Goal: Task Accomplishment & Management: Manage account settings

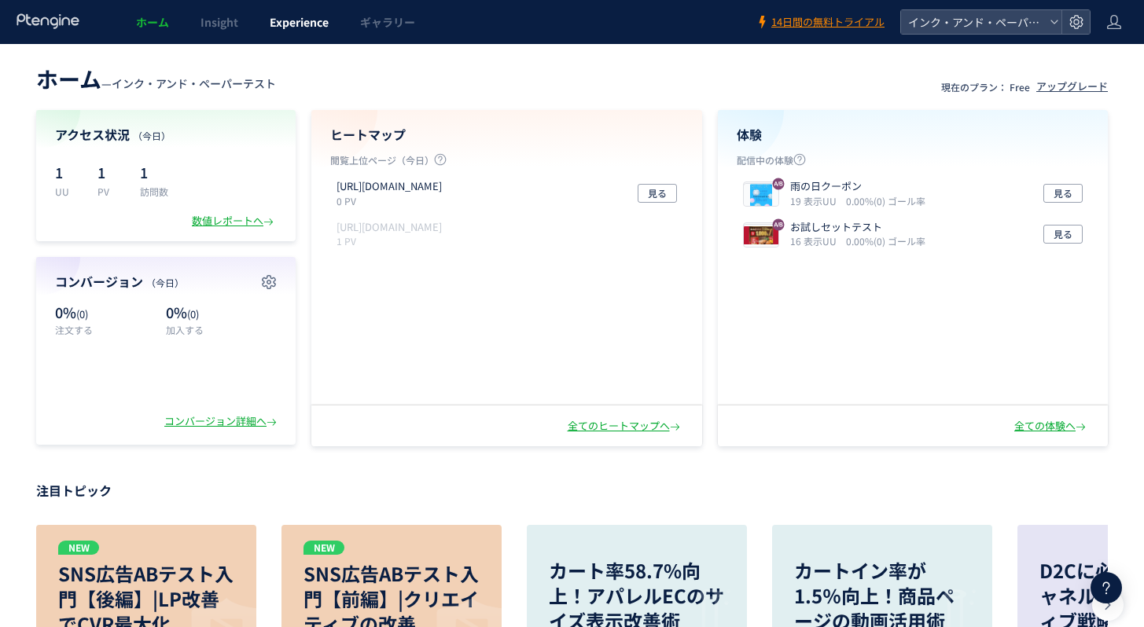
click at [281, 17] on span "Experience" at bounding box center [299, 22] width 59 height 16
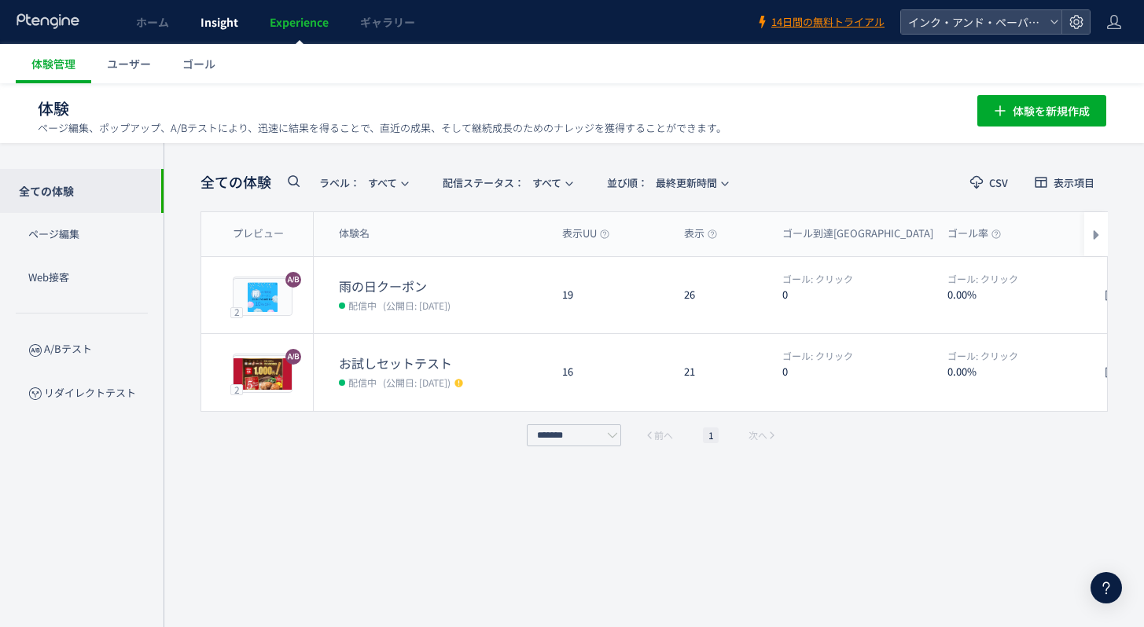
click at [193, 24] on link "Insight" at bounding box center [219, 22] width 69 height 44
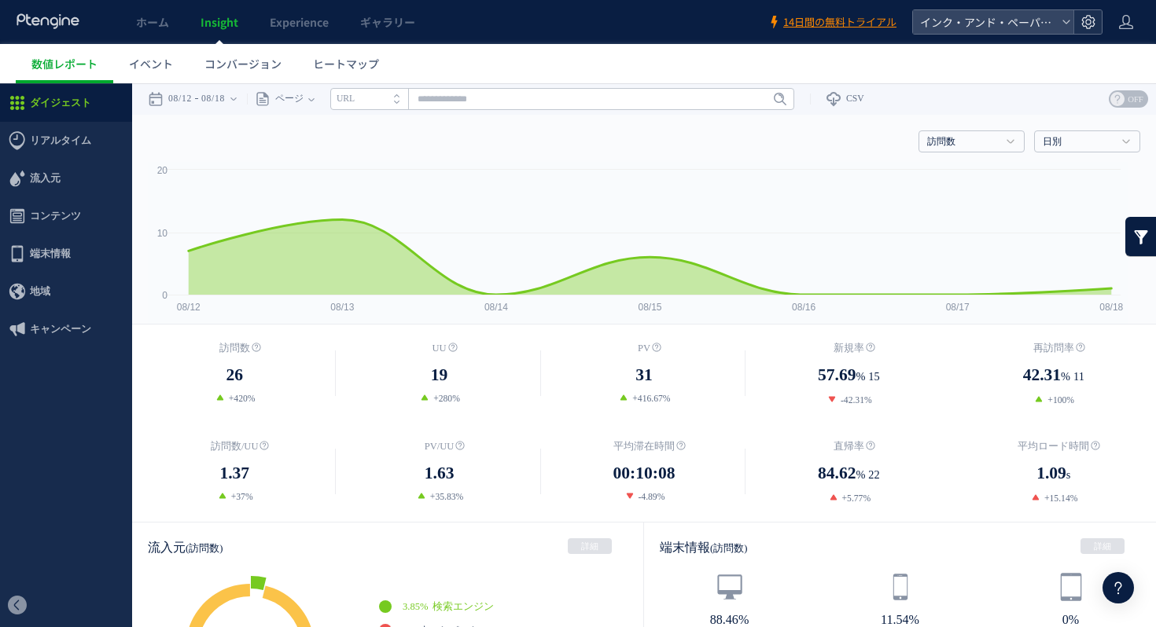
click at [1093, 27] on icon at bounding box center [1088, 22] width 16 height 16
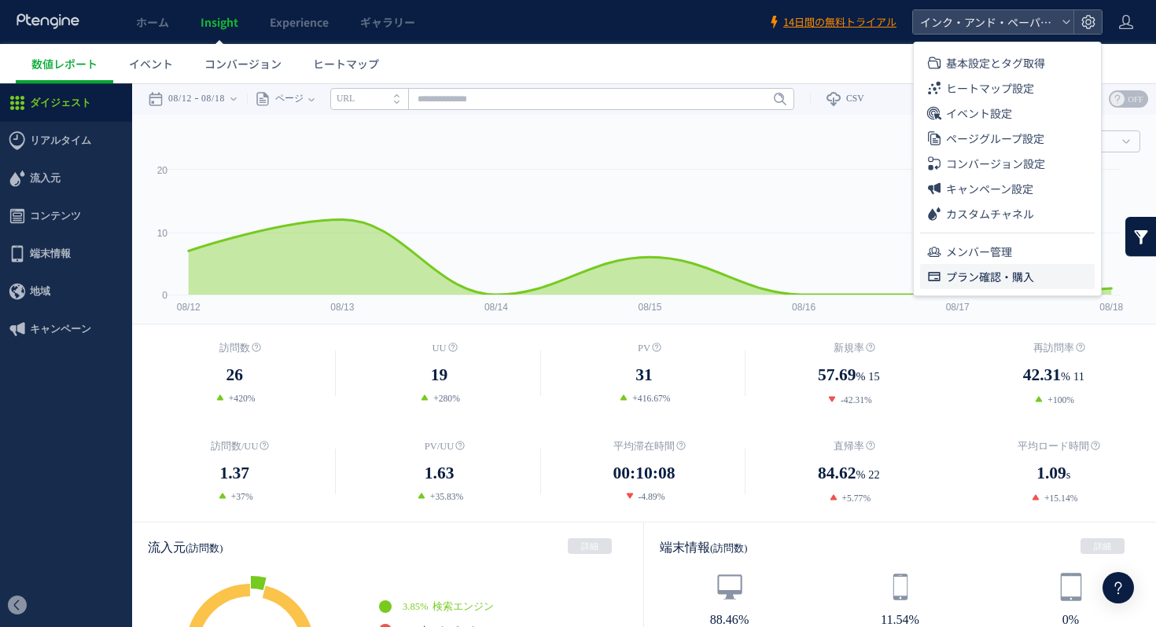
click at [1021, 273] on span "プラン確認・購入" at bounding box center [990, 276] width 88 height 25
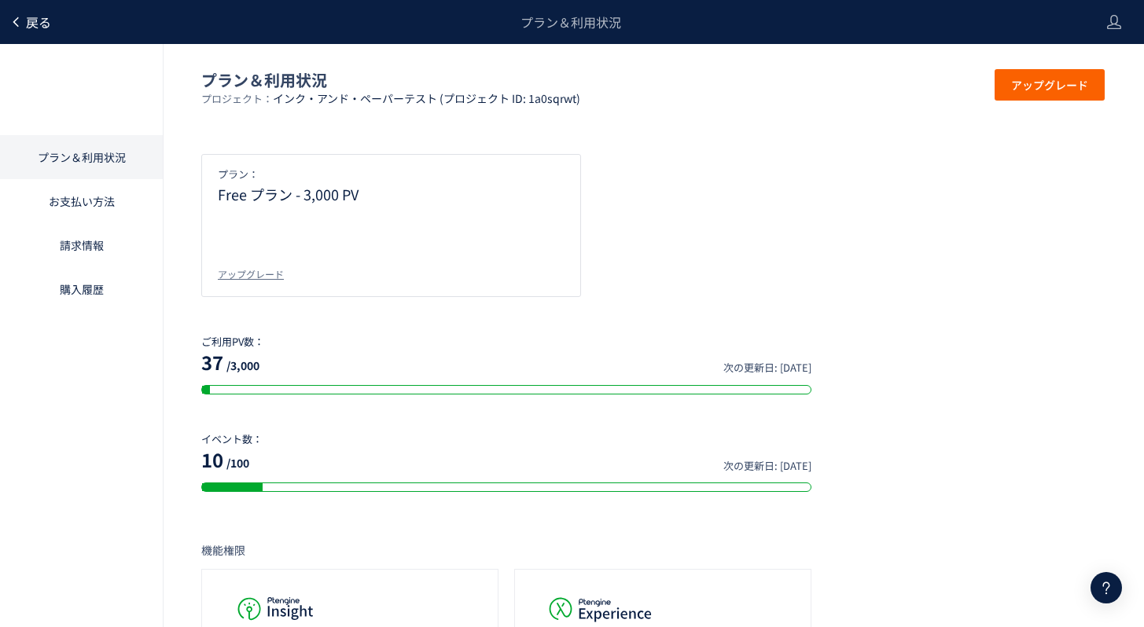
click at [31, 16] on span "戻る" at bounding box center [38, 22] width 25 height 19
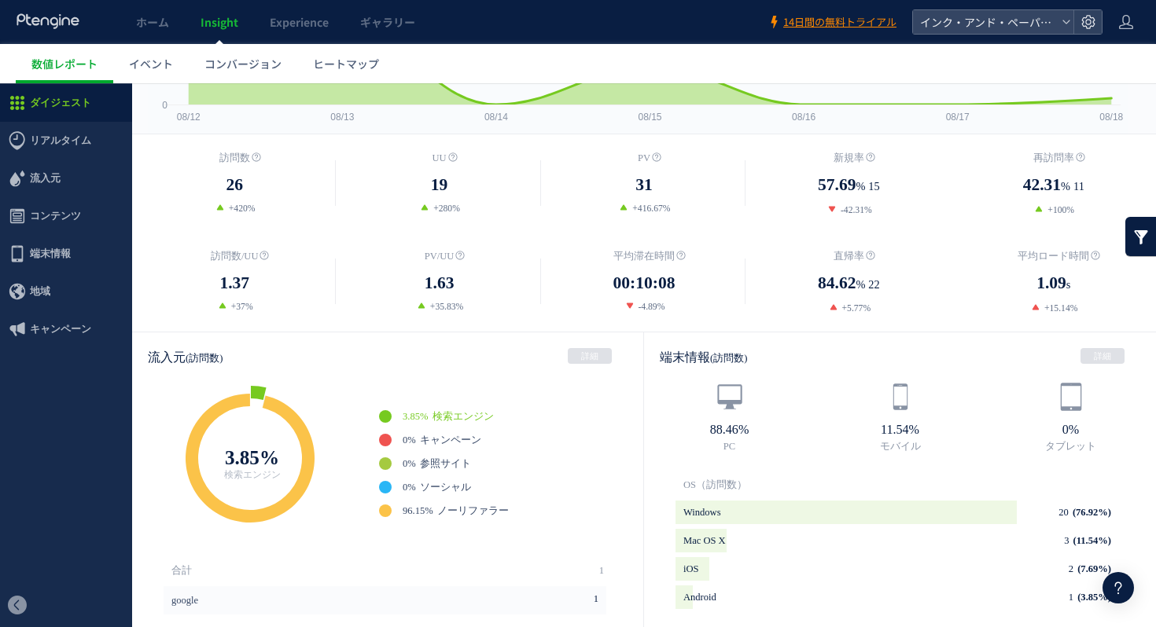
scroll to position [200, 0]
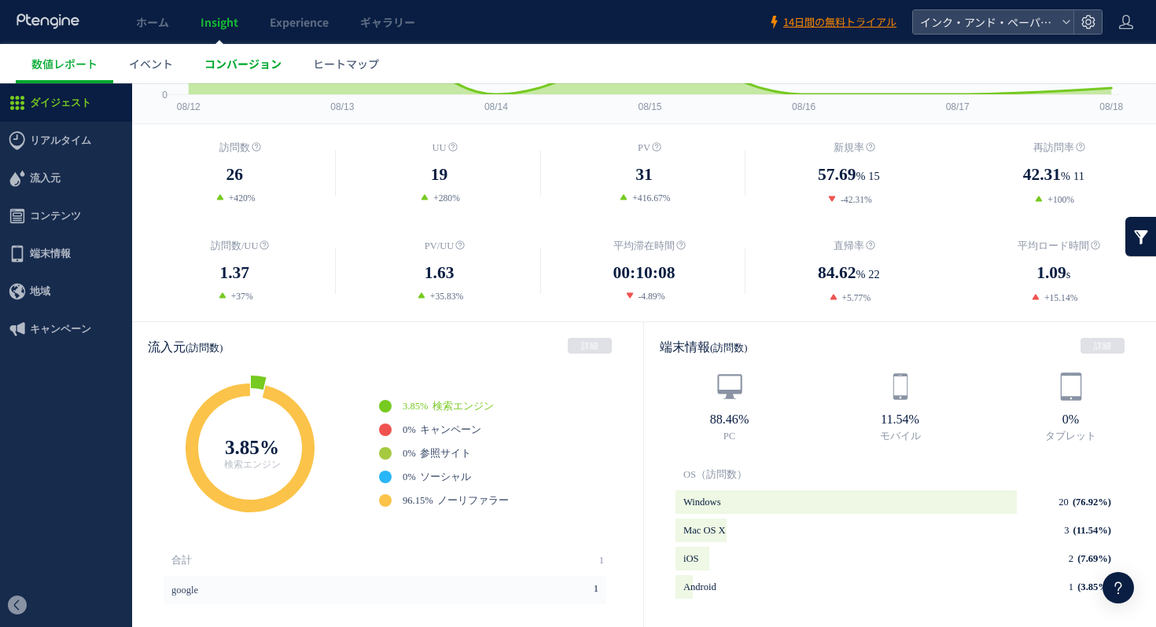
click at [248, 61] on span "コンバージョン" at bounding box center [242, 64] width 77 height 16
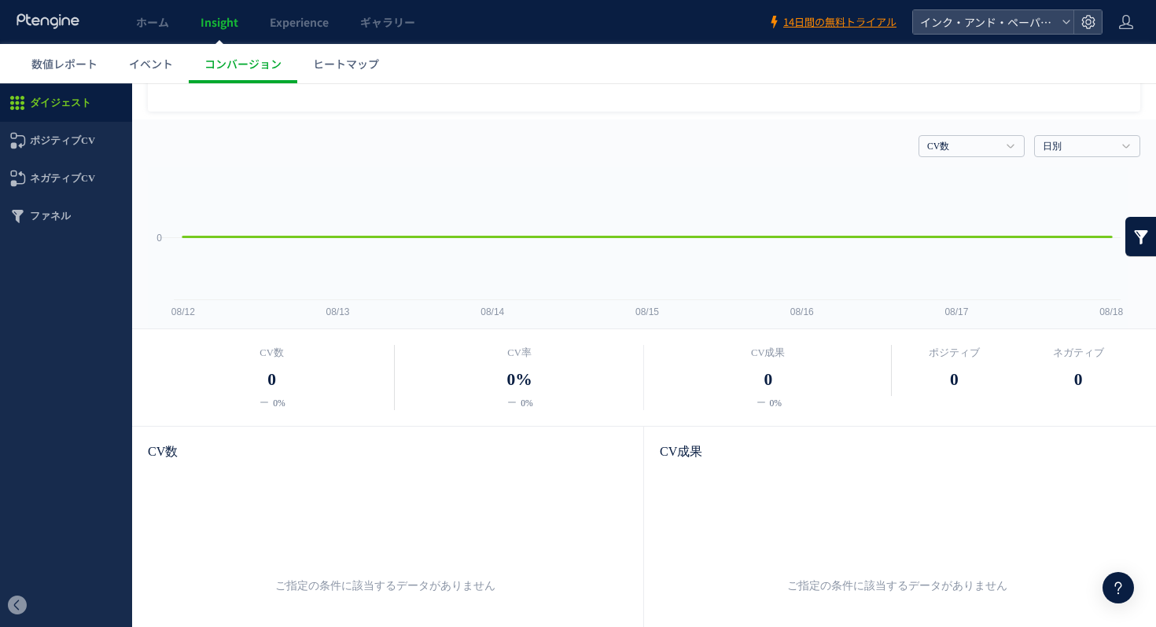
scroll to position [557, 0]
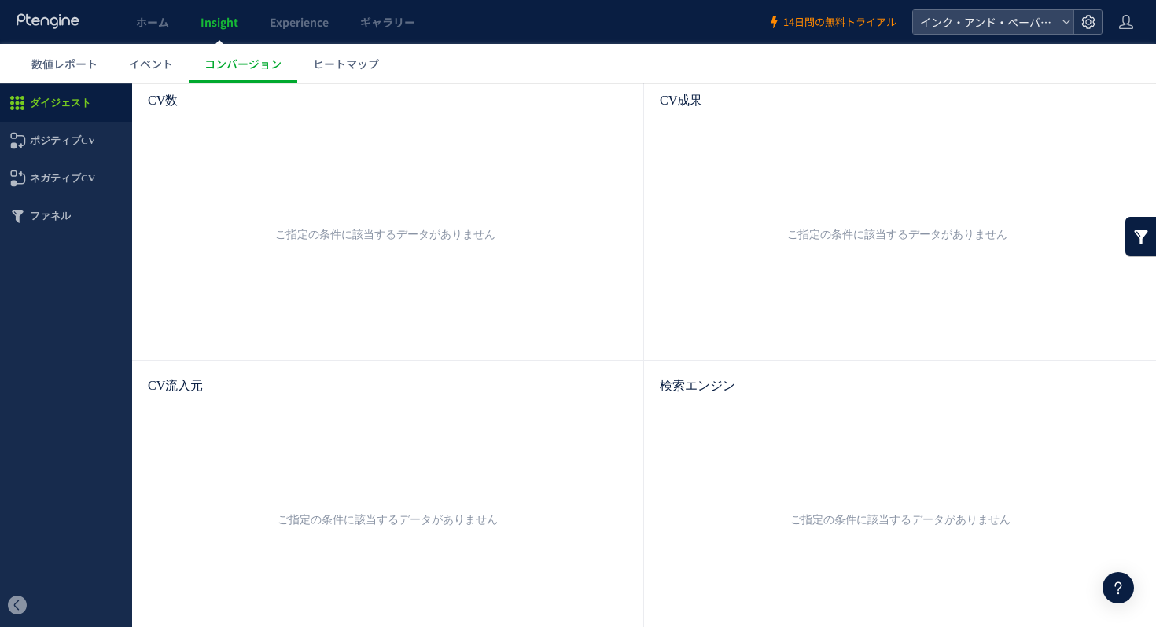
click at [1086, 24] on icon at bounding box center [1088, 22] width 16 height 16
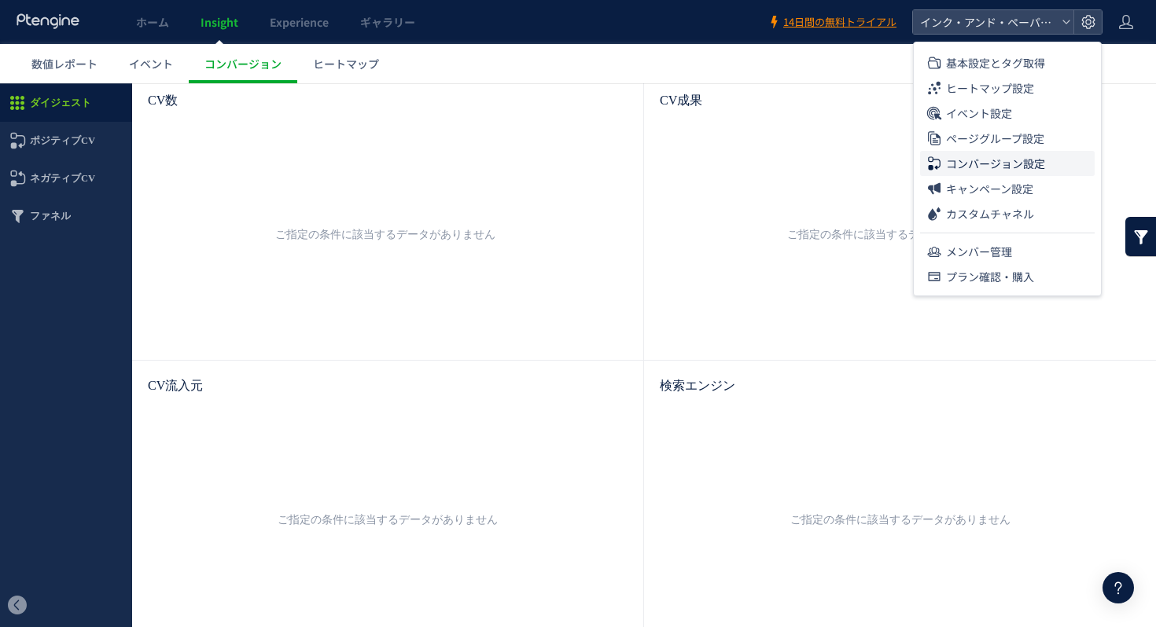
click at [958, 173] on span "コンバージョン設定" at bounding box center [995, 163] width 99 height 25
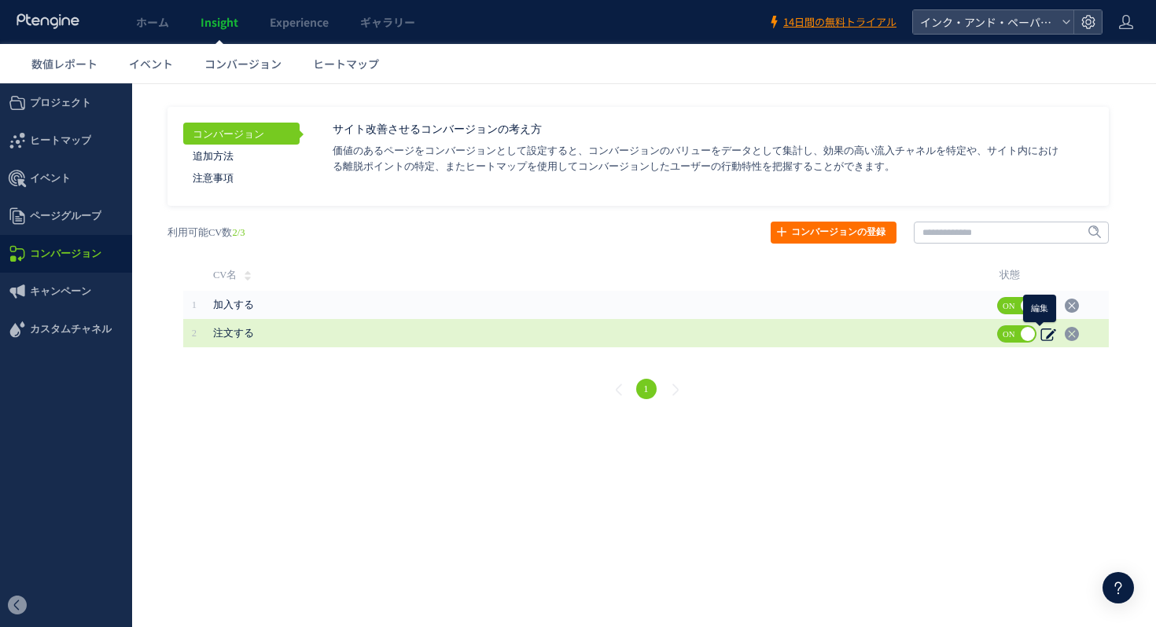
click at [1050, 333] on use at bounding box center [1047, 335] width 15 height 13
type input "****"
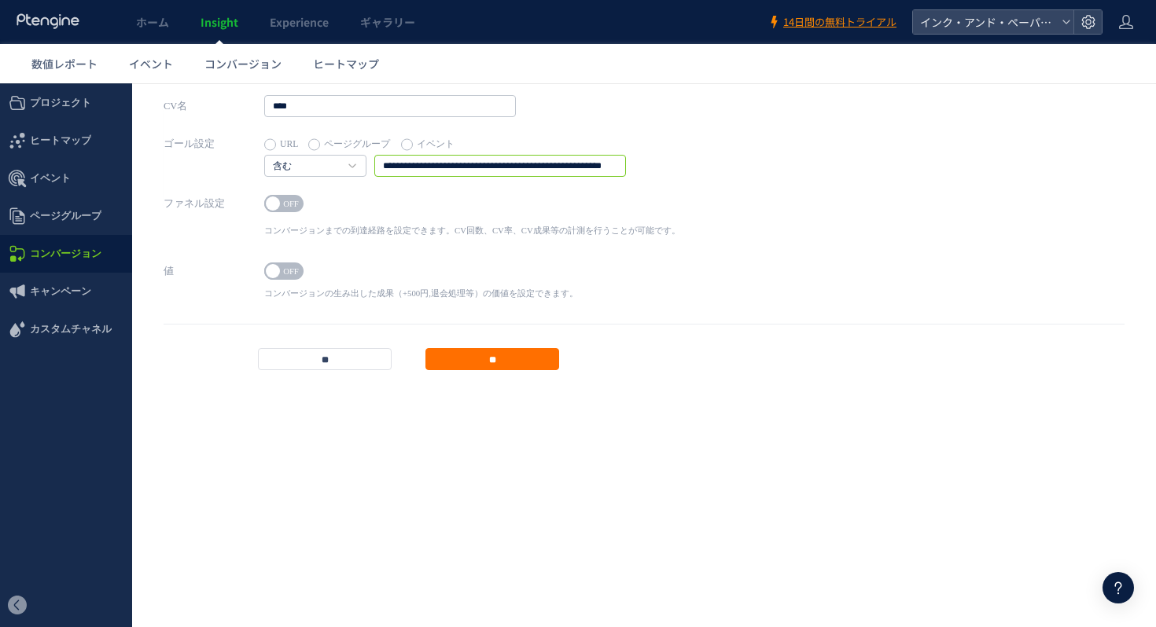
click at [588, 167] on input "**********" at bounding box center [500, 166] width 252 height 22
click at [80, 75] on link "数値レポート" at bounding box center [64, 63] width 97 height 39
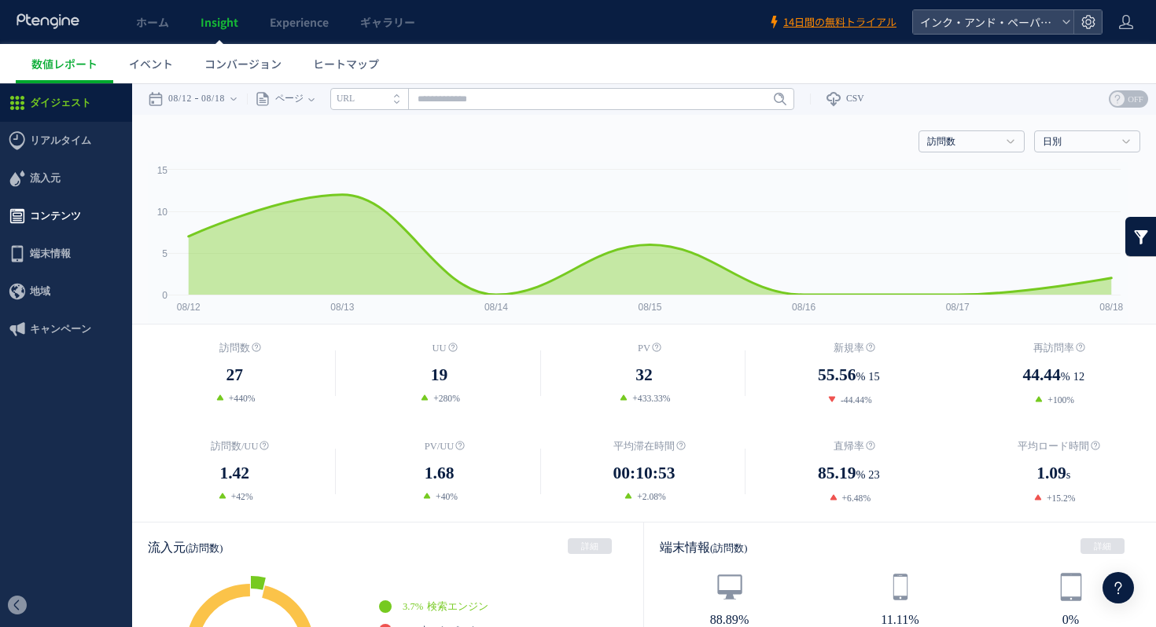
click at [56, 220] on span "コンテンツ" at bounding box center [55, 216] width 51 height 38
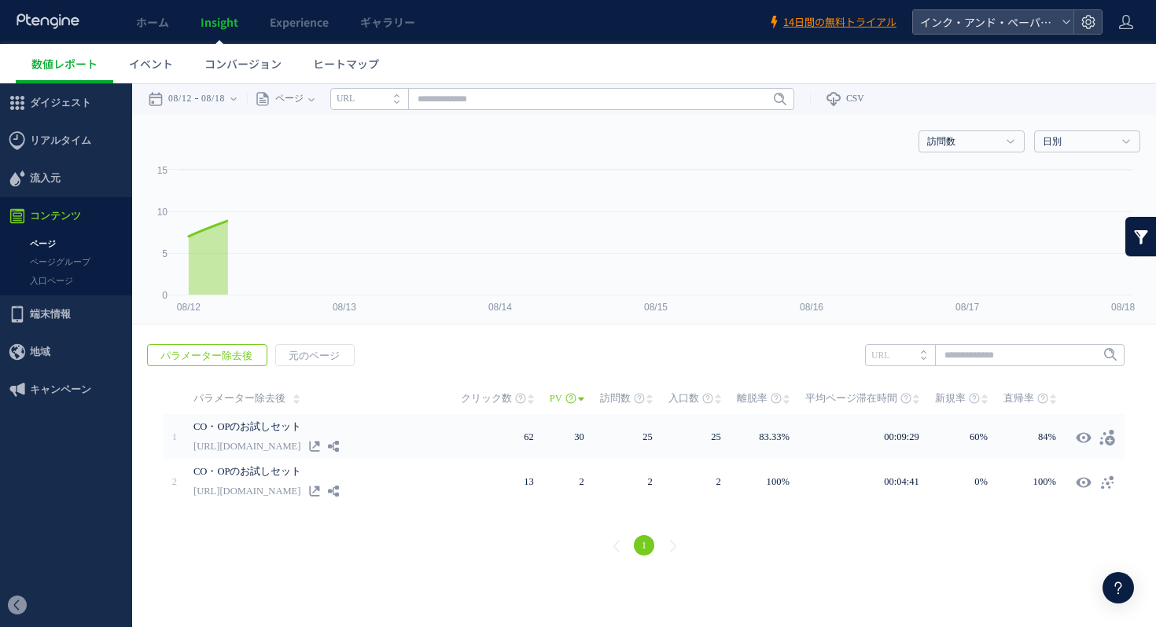
click at [57, 250] on div at bounding box center [578, 313] width 1156 height 627
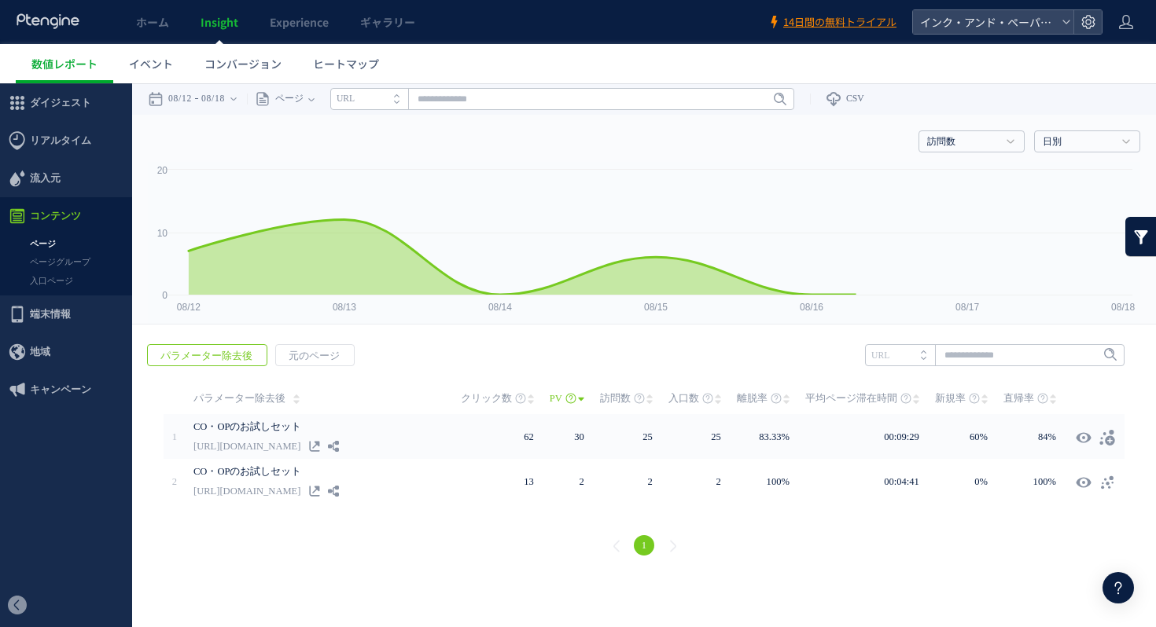
click at [50, 244] on link "ページ" at bounding box center [66, 244] width 132 height 18
